Goal: Task Accomplishment & Management: Manage account settings

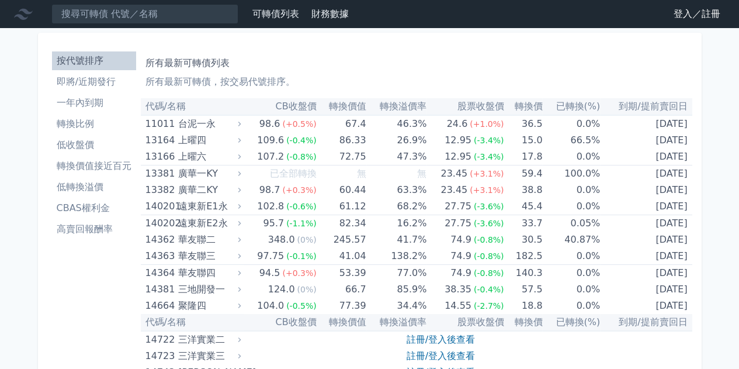
click at [686, 14] on link "登入／註冊" at bounding box center [696, 14] width 65 height 19
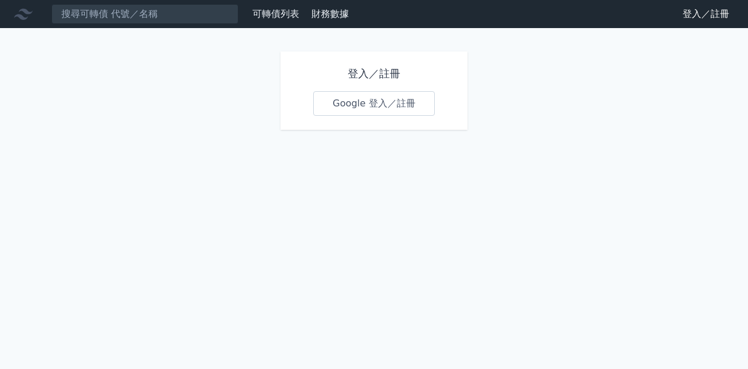
click at [383, 105] on link "Google 登入／註冊" at bounding box center [374, 103] width 122 height 25
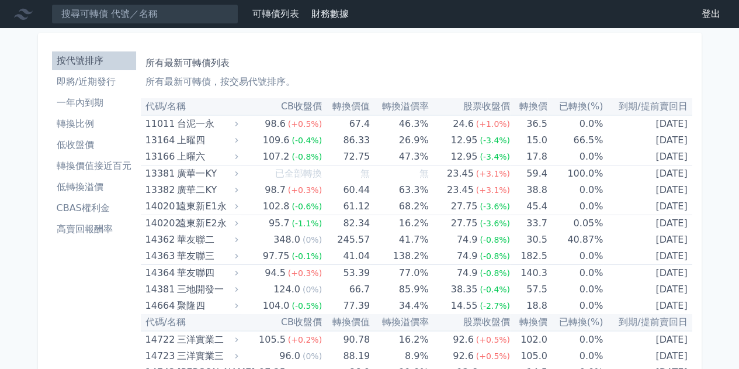
click at [294, 111] on th "CB收盤價" at bounding box center [281, 106] width 81 height 17
click at [499, 70] on h1 "所有最新可轉債列表" at bounding box center [417, 63] width 542 height 14
